Goal: Task Accomplishment & Management: Manage account settings

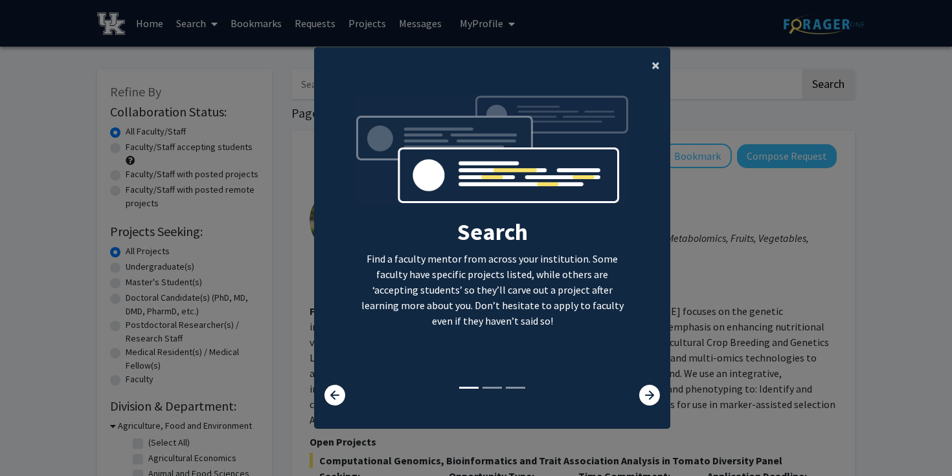
click at [659, 61] on span "×" at bounding box center [655, 65] width 8 height 20
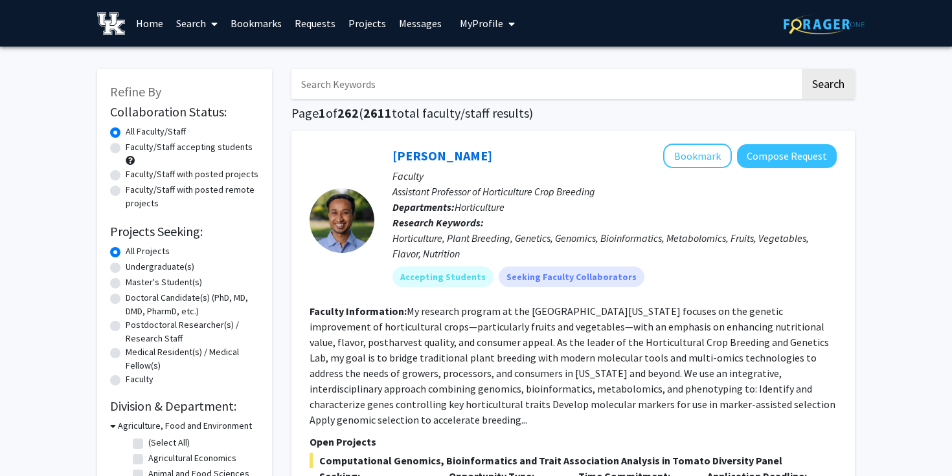
click at [480, 25] on span "My Profile" at bounding box center [481, 23] width 43 height 13
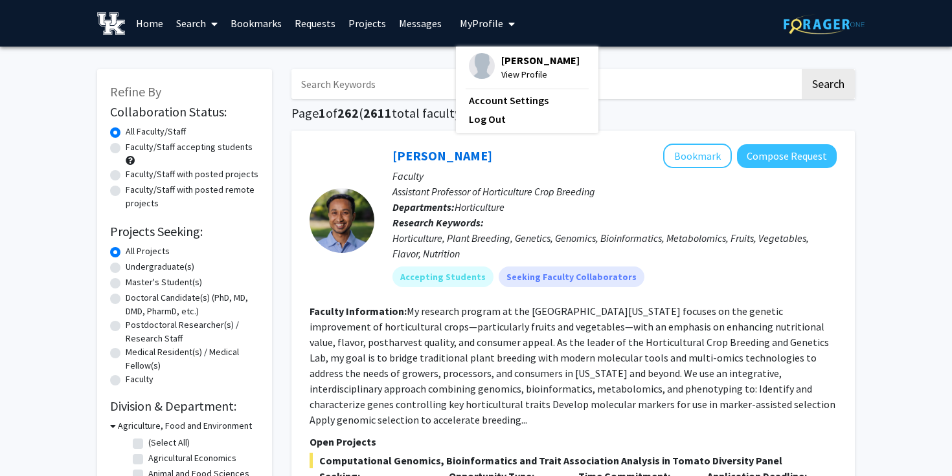
click at [507, 57] on span "[PERSON_NAME]" at bounding box center [540, 60] width 78 height 14
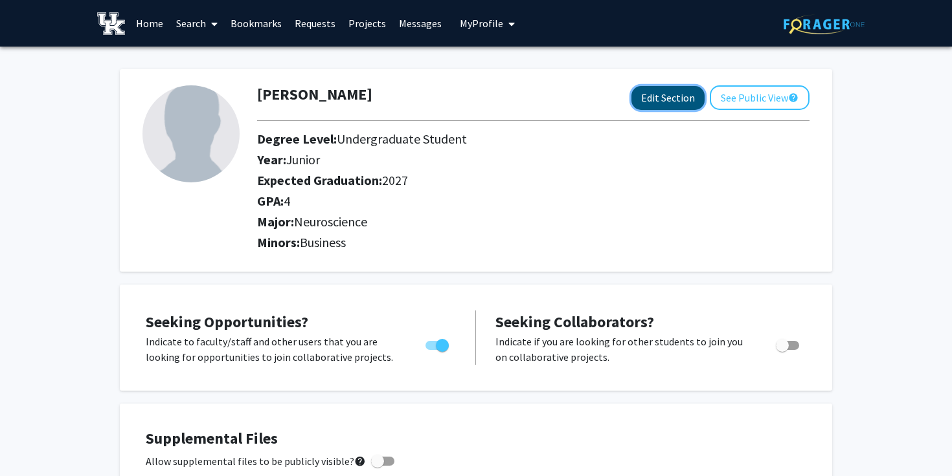
click at [653, 102] on button "Edit Section" at bounding box center [667, 98] width 73 height 24
select select "junior"
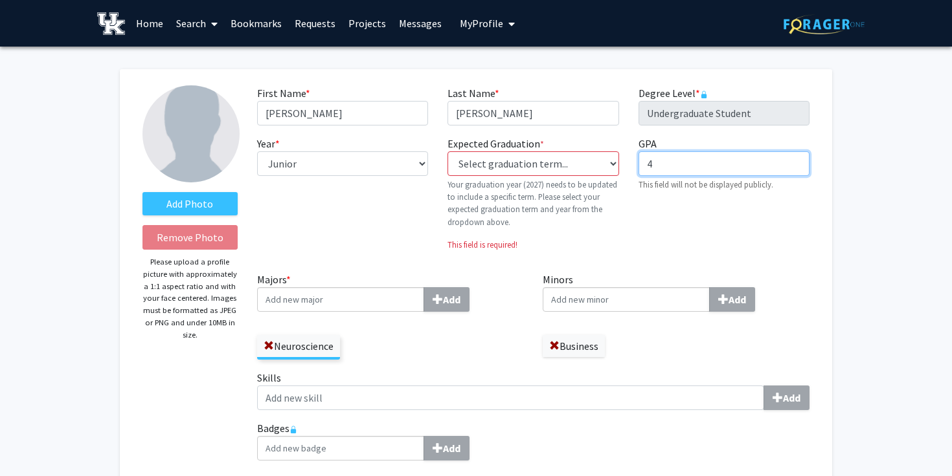
click at [687, 155] on input "4" at bounding box center [723, 163] width 171 height 25
click at [676, 162] on input "4" at bounding box center [723, 163] width 171 height 25
type input "4.0"
click at [692, 210] on div "GPA required 4.0 This field will not be displayed publicly." at bounding box center [724, 199] width 190 height 126
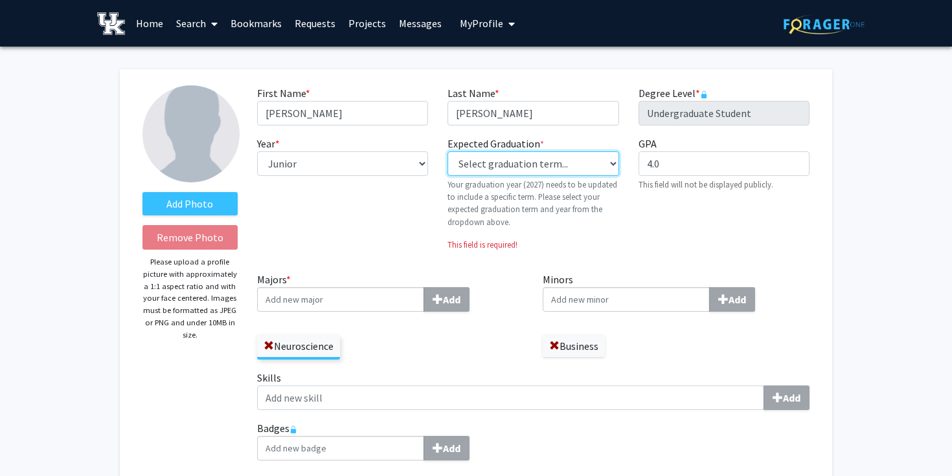
click at [577, 164] on select "Select graduation term... Previous: 2027 (Please select a specific term) Spring…" at bounding box center [532, 163] width 171 height 25
select select "38: spring_2027"
click at [447, 151] on select "Select graduation term... Previous: 2027 (Please select a specific term) Spring…" at bounding box center [532, 163] width 171 height 25
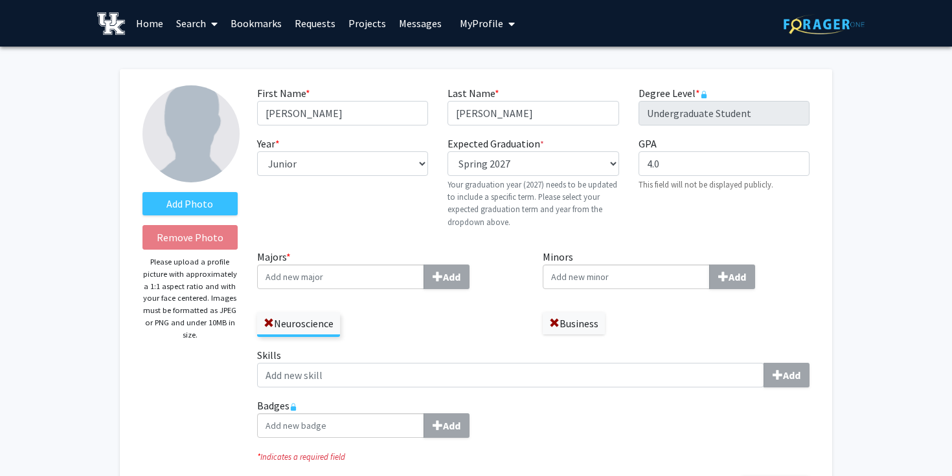
click at [594, 204] on p "Your graduation year (2027) needs to be updated to include a specific term. Ple…" at bounding box center [532, 204] width 171 height 50
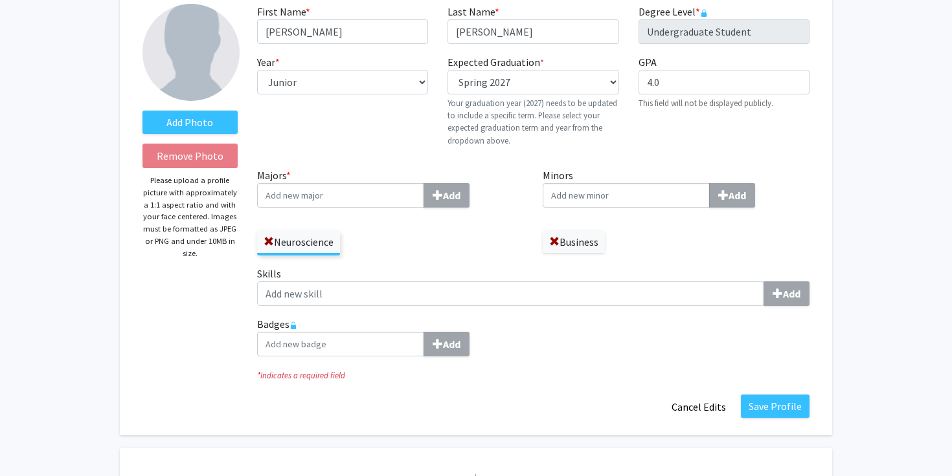
scroll to position [123, 0]
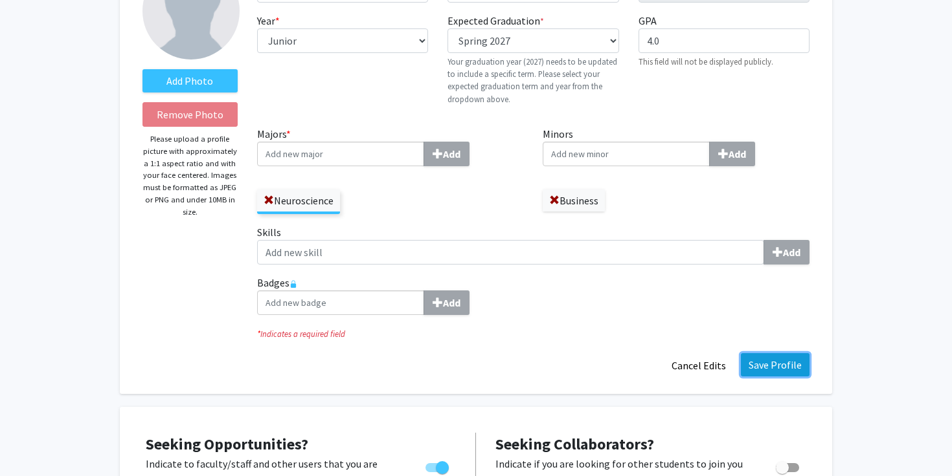
click at [770, 365] on button "Save Profile" at bounding box center [775, 364] width 69 height 23
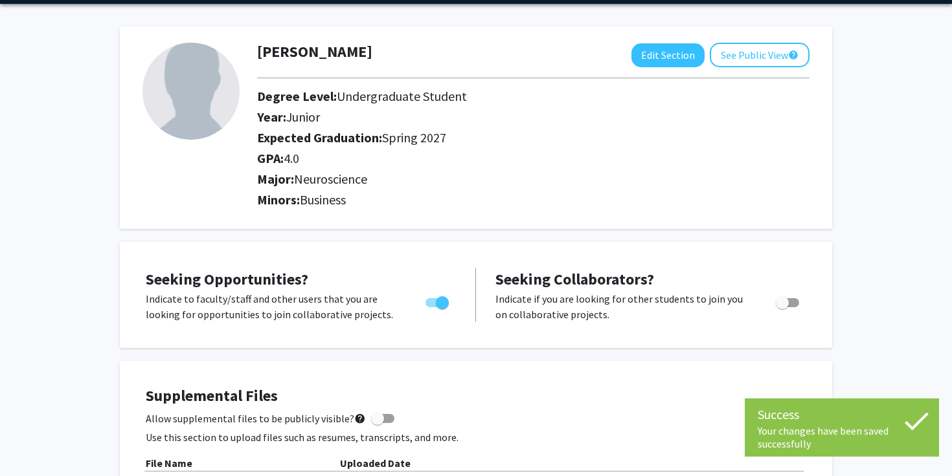
scroll to position [15, 0]
